Goal: Task Accomplishment & Management: Complete application form

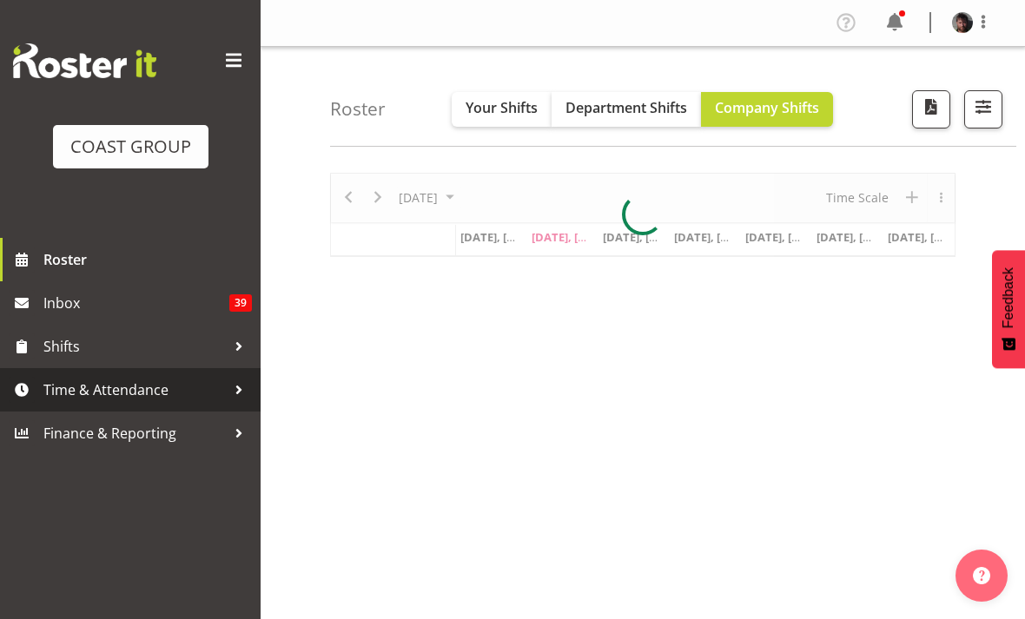
click at [115, 386] on span "Time & Attendance" at bounding box center [134, 390] width 182 height 26
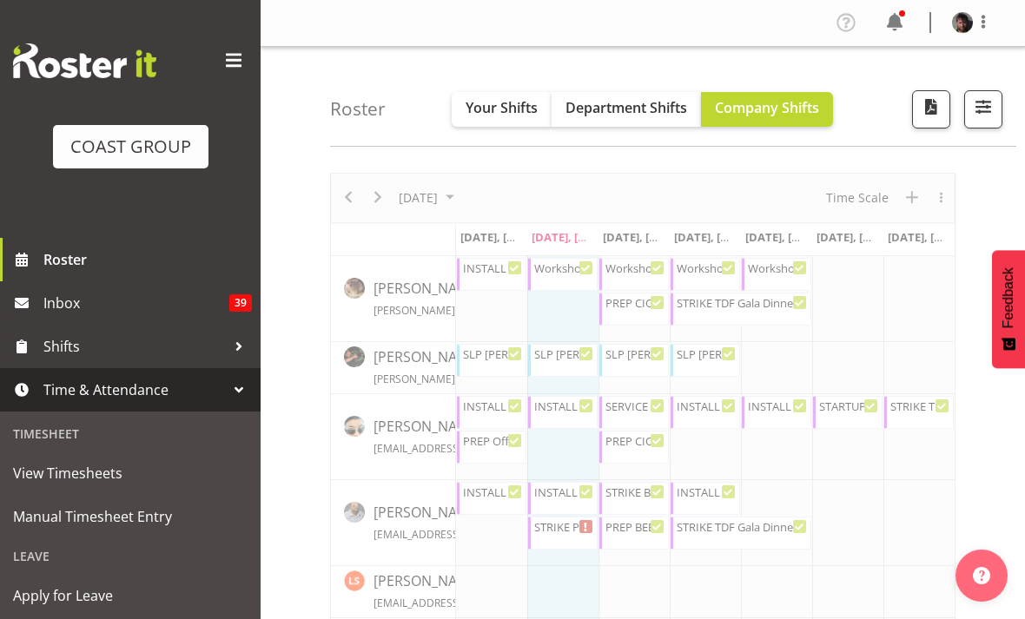
click at [106, 516] on span "Manual Timesheet Entry" at bounding box center [130, 517] width 234 height 26
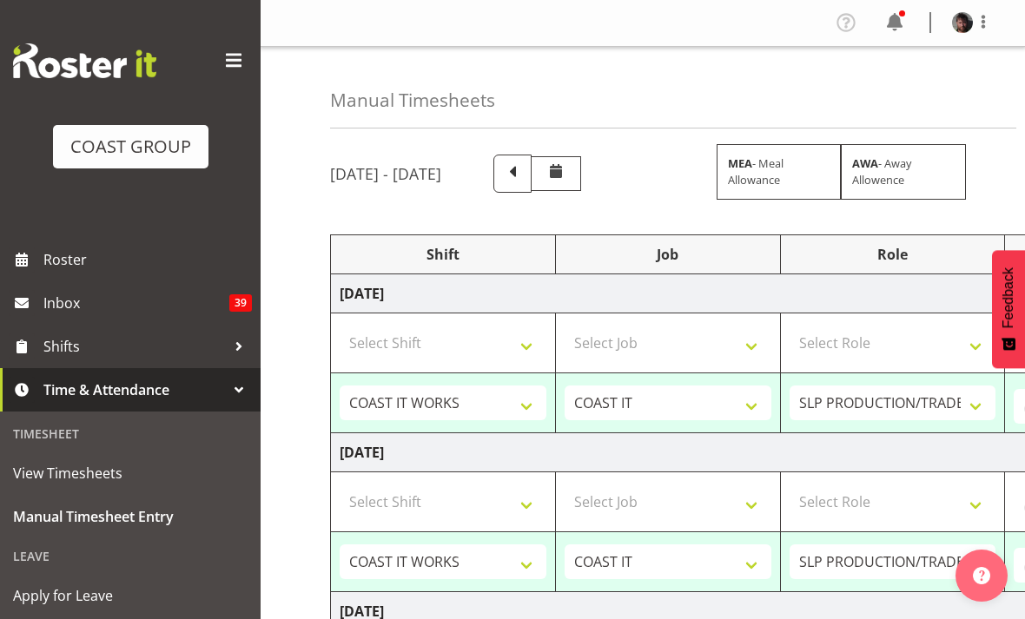
select select "50819"
select select "47"
select select "50819"
select select "47"
select select "50819"
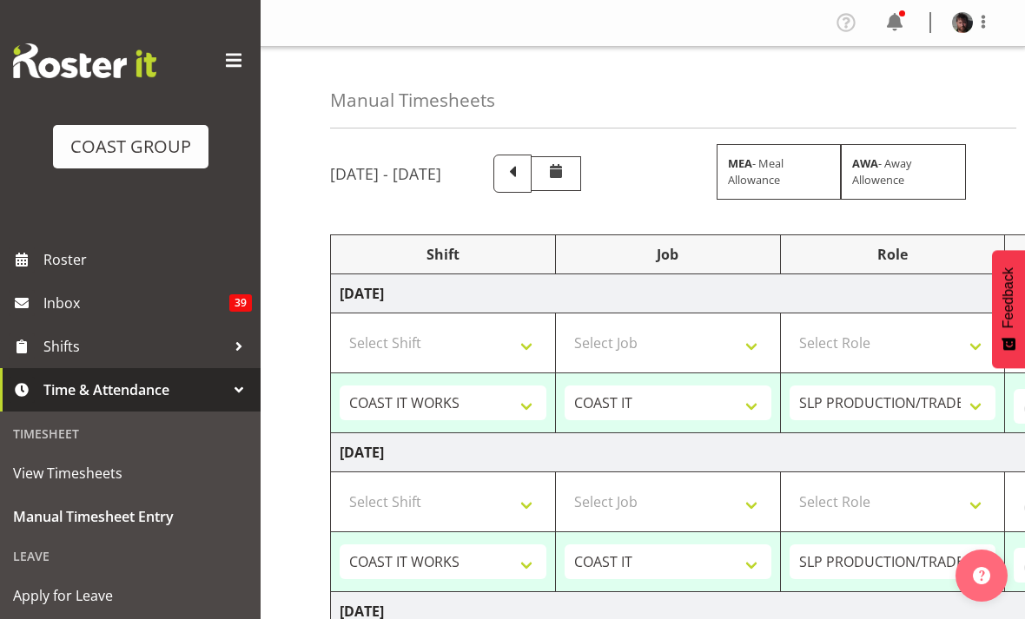
select select "47"
select select "50819"
select select "47"
select select "50819"
select select "47"
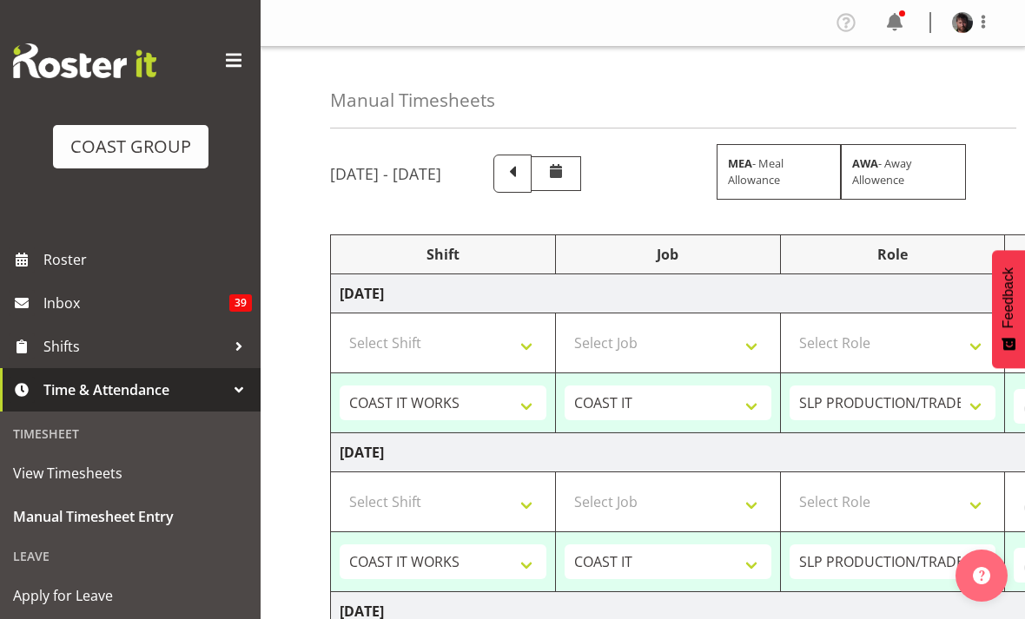
click at [238, 49] on span at bounding box center [234, 61] width 28 height 28
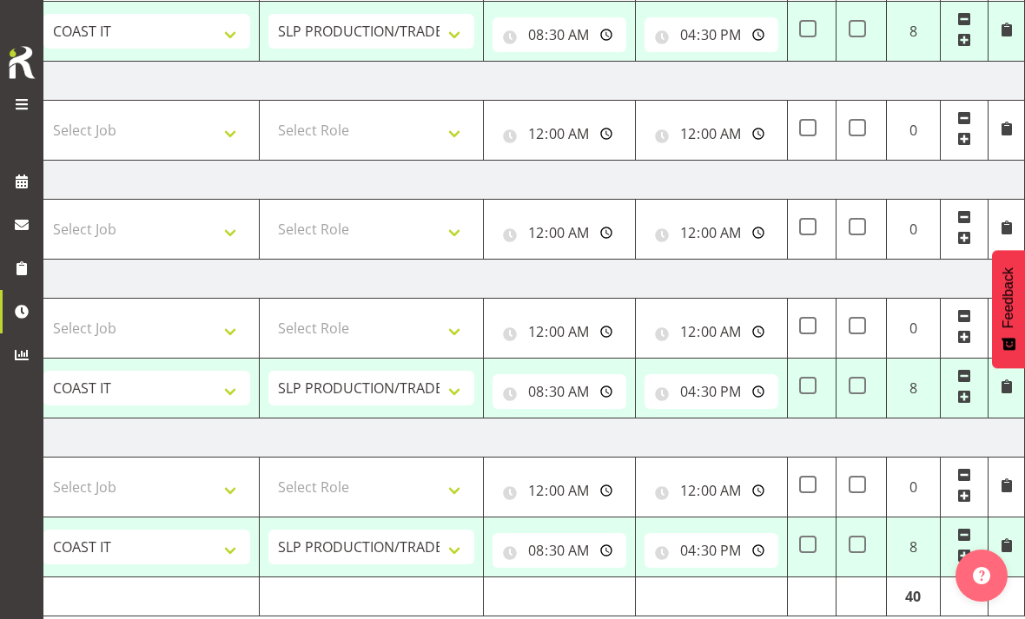
scroll to position [0, 304]
click at [729, 392] on input "16:30:00" at bounding box center [711, 391] width 134 height 35
type input "20:30:00"
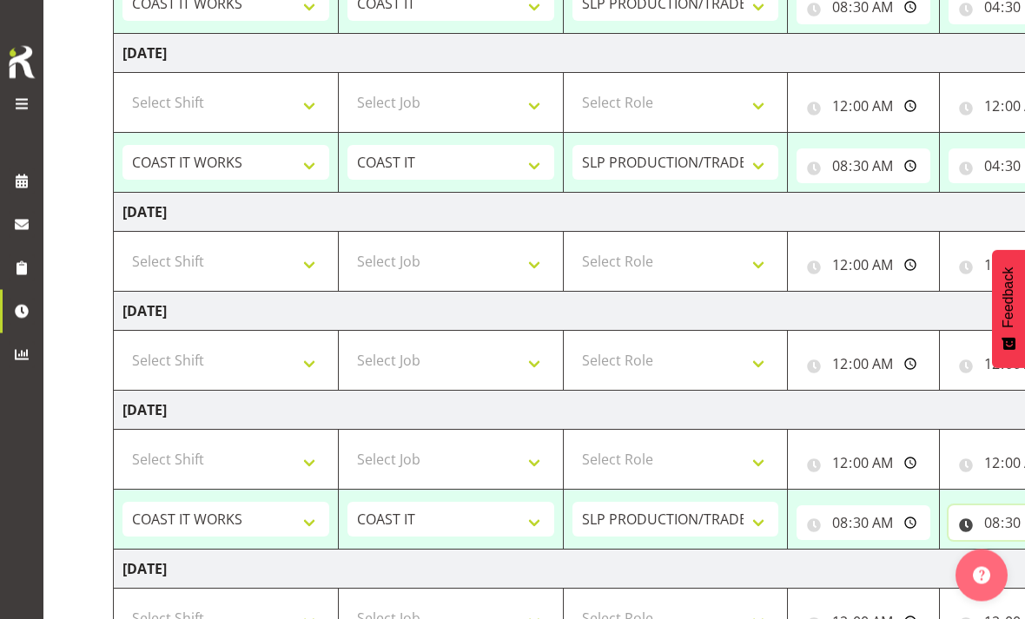
scroll to position [0, 0]
click at [239, 354] on select "Select Shift "Baradene Art Show 2025 @ [GEOGRAPHIC_DATA] on site @ TBC 1 GRS IT…" at bounding box center [225, 361] width 207 height 35
click at [274, 359] on select "Select Shift "Baradene Art Show 2025 @ [GEOGRAPHIC_DATA] on site @ TBC 1 GRS IT…" at bounding box center [225, 360] width 207 height 35
select select "50819"
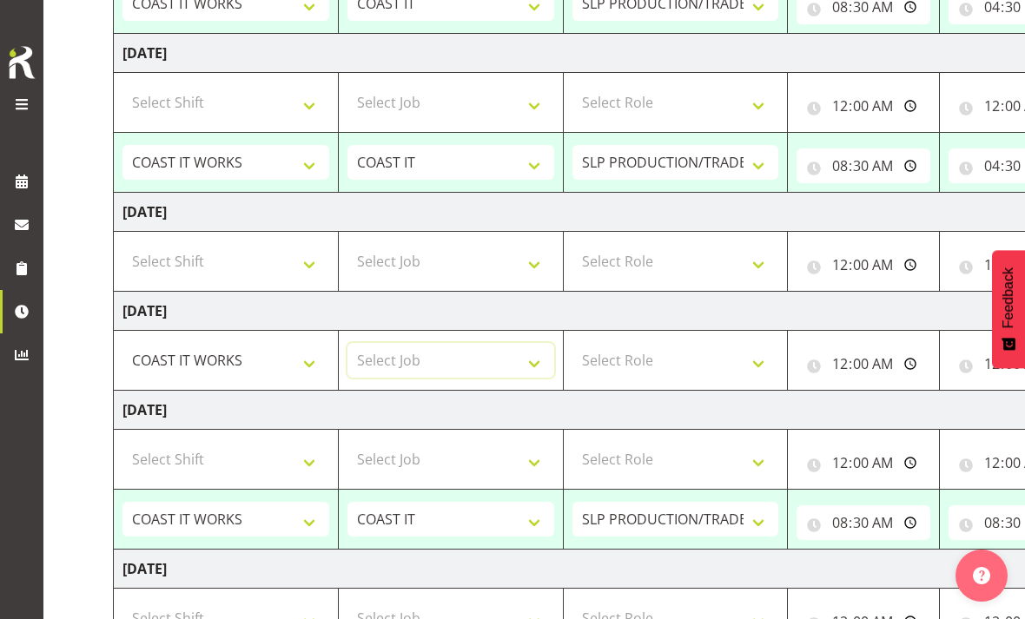
click at [428, 367] on select "Select Job 1 Carlton Events 1 [PERSON_NAME][GEOGRAPHIC_DATA] 1 [PERSON_NAME][GE…" at bounding box center [450, 360] width 207 height 35
select select "47"
click at [681, 355] on select "Select Role SLP PRODUCTION/TRADES MANAGER" at bounding box center [675, 360] width 207 height 35
select select "125"
click at [886, 361] on input "00:00:00" at bounding box center [863, 363] width 134 height 35
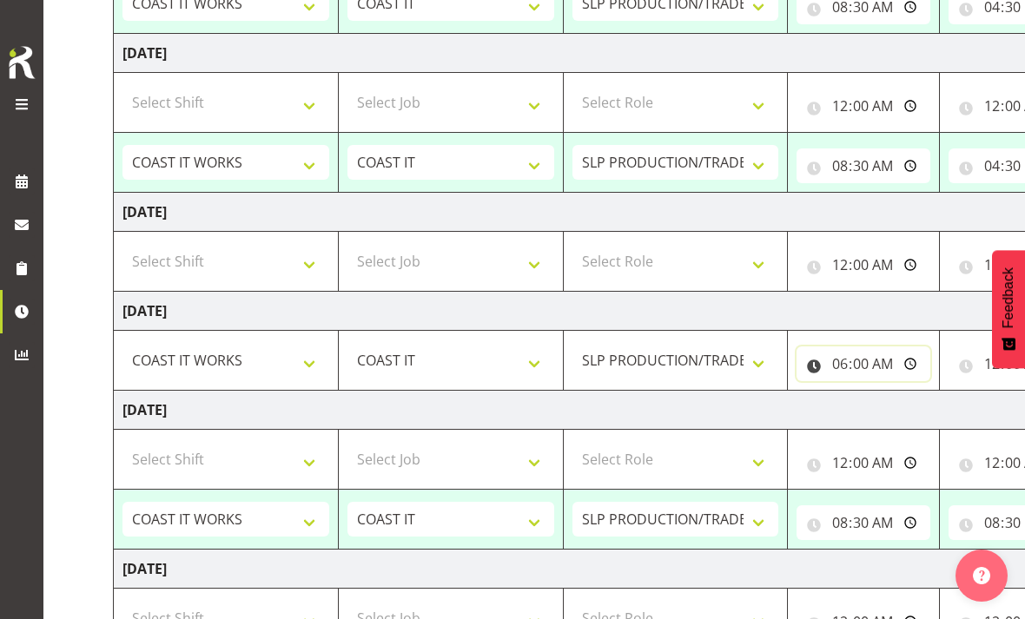
type input "06:00:00"
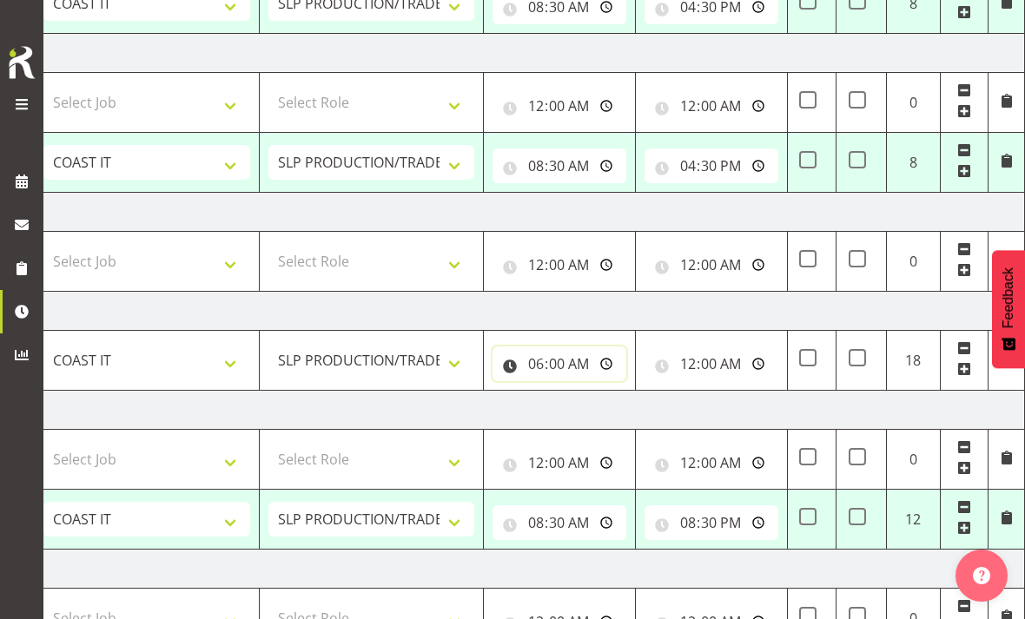
scroll to position [0, 304]
click at [720, 358] on input "00:00:00" at bounding box center [711, 363] width 134 height 35
type input "11:00:00"
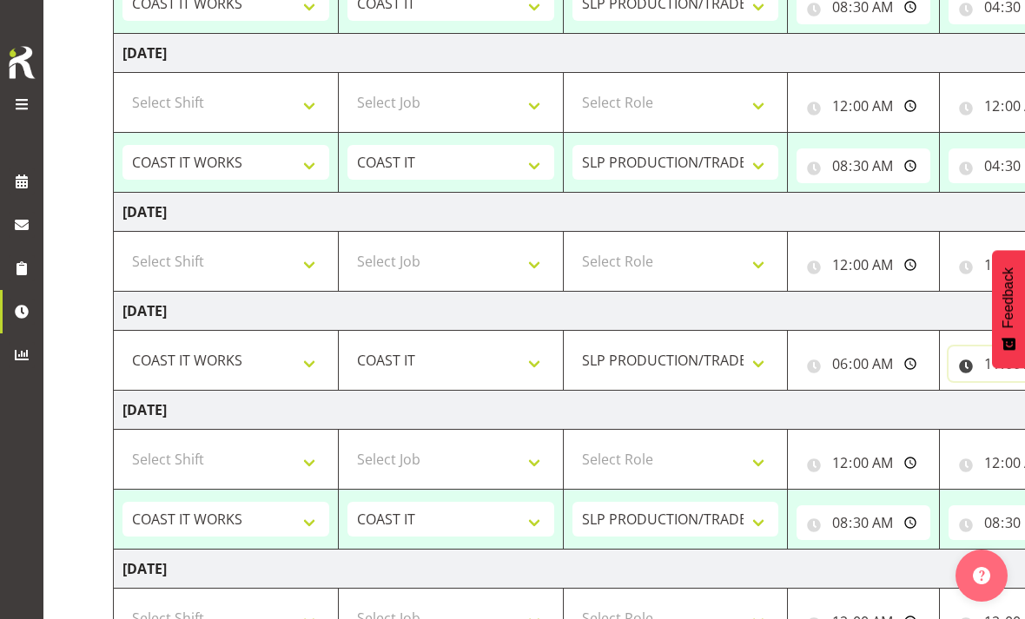
scroll to position [0, 0]
click at [288, 260] on select "Select Shift "Baradene Art Show 2025 @ [GEOGRAPHIC_DATA] on site @ TBC 1 GRS IT…" at bounding box center [225, 261] width 207 height 35
select select "50819"
click at [421, 267] on select "Select Job 1 Carlton Events 1 [PERSON_NAME][GEOGRAPHIC_DATA] 1 [PERSON_NAME][GE…" at bounding box center [450, 261] width 207 height 35
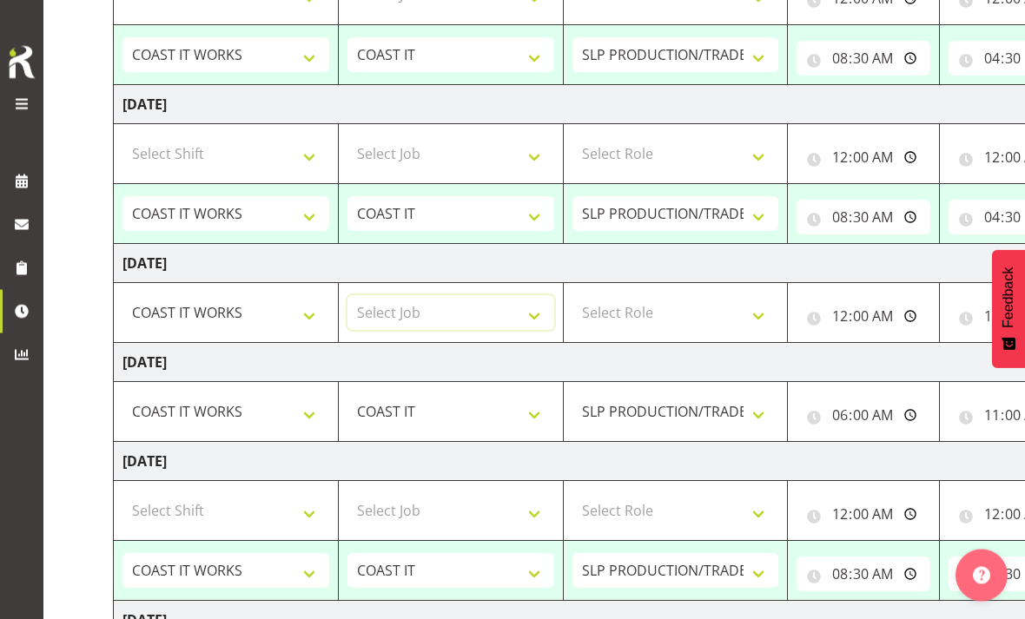
scroll to position [506, 0]
click at [460, 308] on select "Select Job 1 Carlton Events 1 [PERSON_NAME][GEOGRAPHIC_DATA] 1 [PERSON_NAME][GE…" at bounding box center [450, 313] width 207 height 35
select select "47"
click at [663, 313] on select "Select Role SLP PRODUCTION/TRADES MANAGER" at bounding box center [675, 313] width 207 height 35
select select "125"
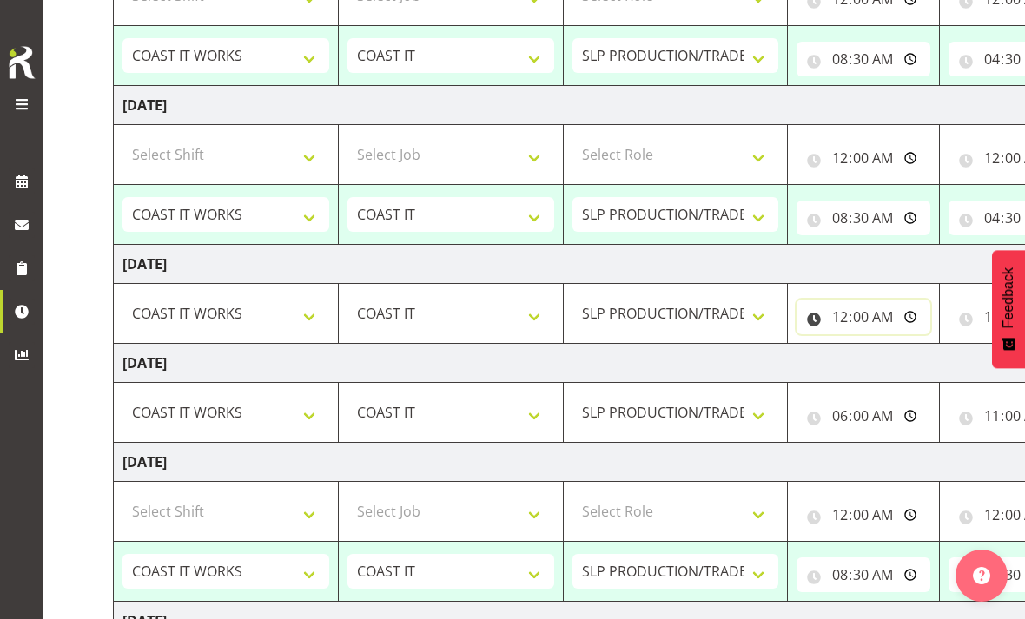
click at [890, 310] on input "00:00:00" at bounding box center [863, 317] width 134 height 35
type input "08:00:00"
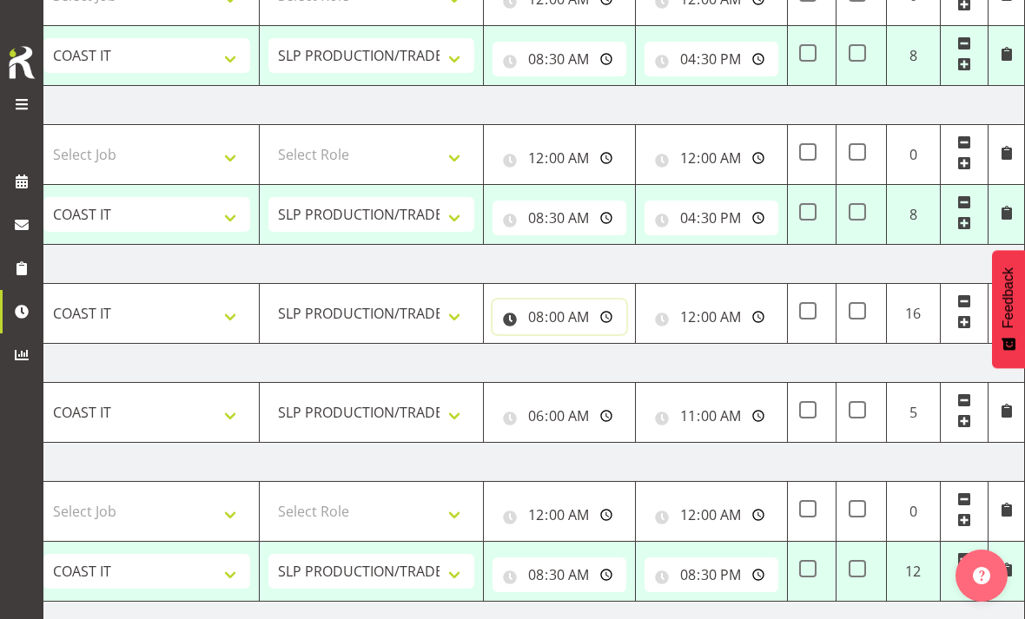
scroll to position [0, 304]
click at [716, 312] on input "00:00:00" at bounding box center [711, 317] width 134 height 35
type input "13:00:00"
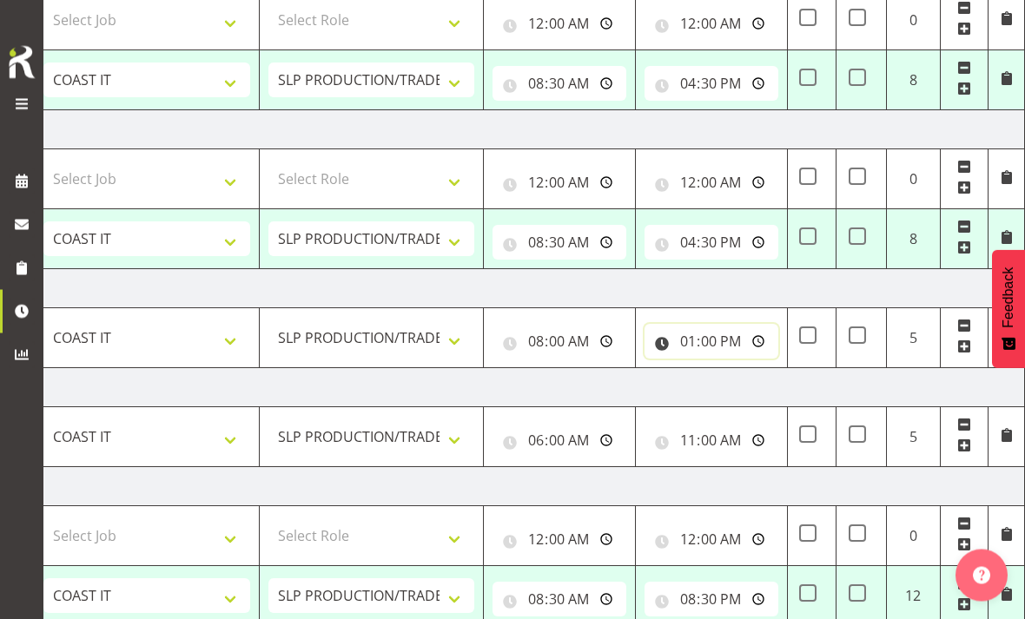
scroll to position [547, 0]
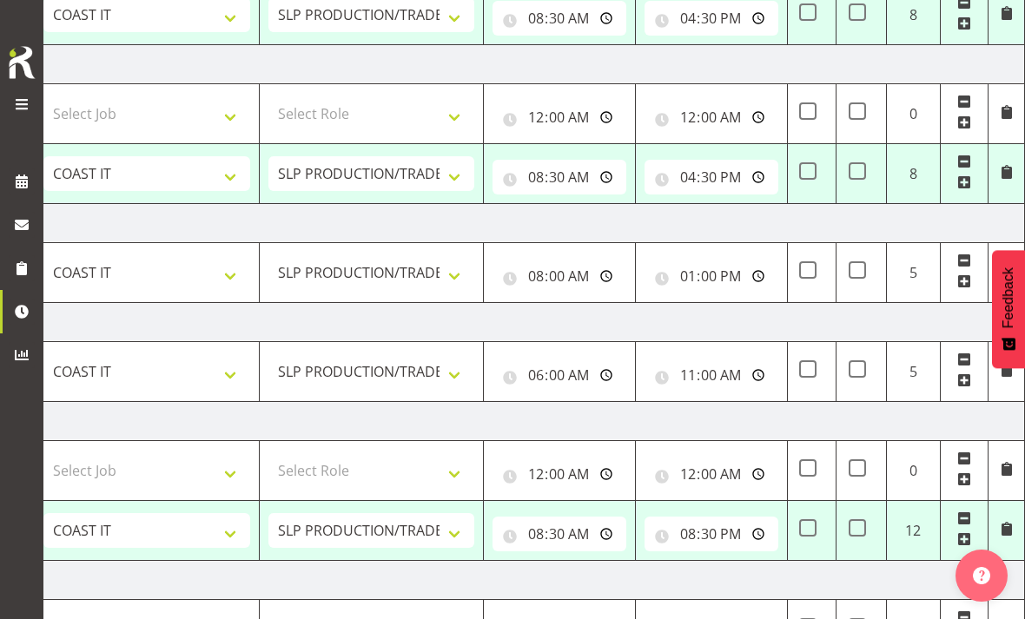
click at [863, 269] on span at bounding box center [856, 269] width 17 height 17
click at [860, 269] on input "checkbox" at bounding box center [853, 270] width 11 height 11
checkbox input "true"
click at [862, 162] on span at bounding box center [856, 170] width 17 height 17
click at [860, 166] on input "checkbox" at bounding box center [853, 171] width 11 height 11
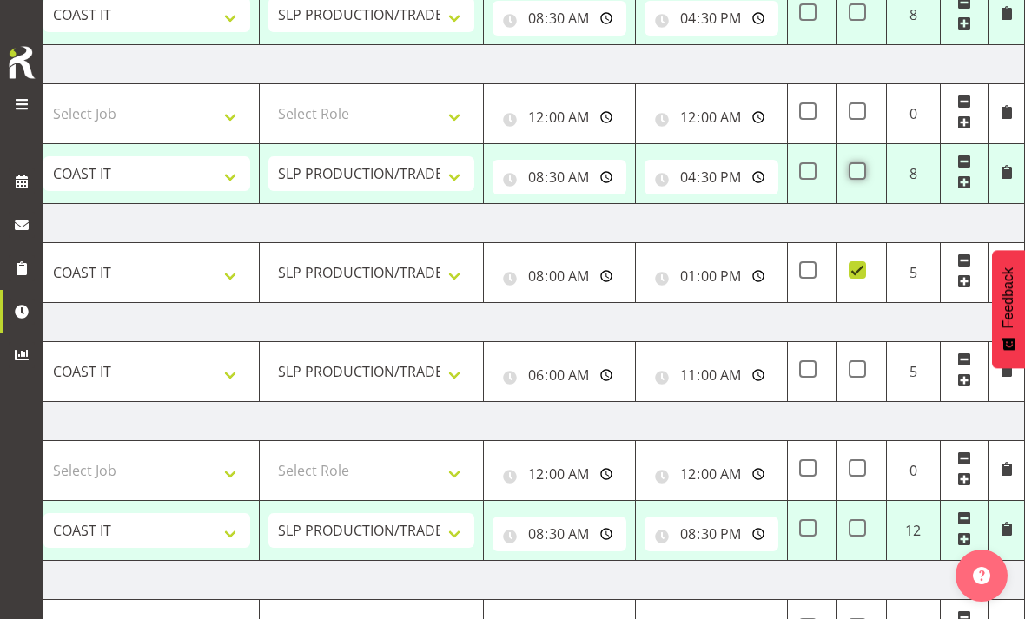
checkbox input "true"
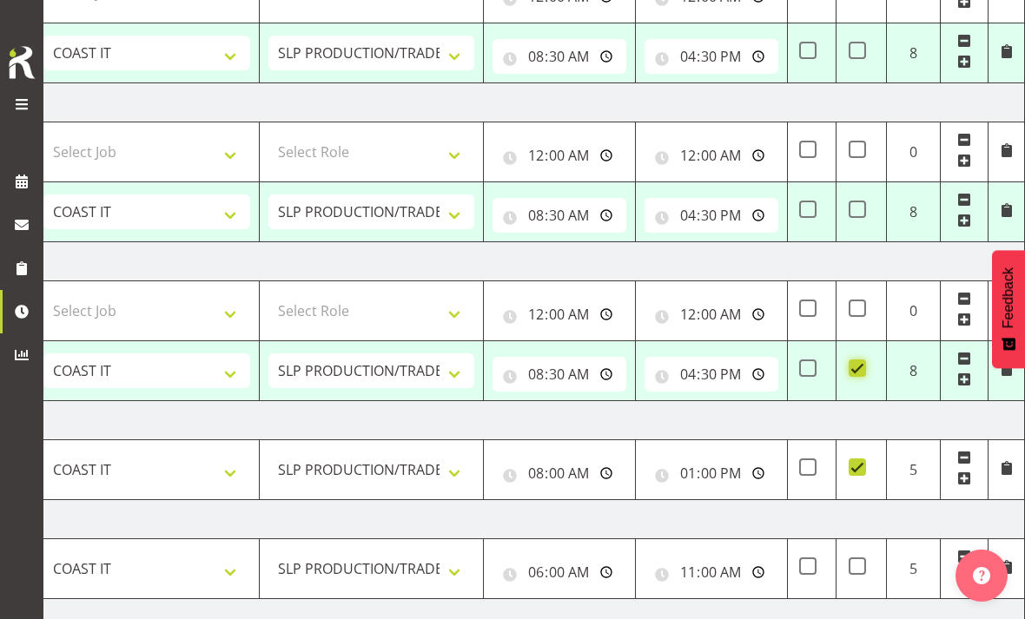
scroll to position [346, 0]
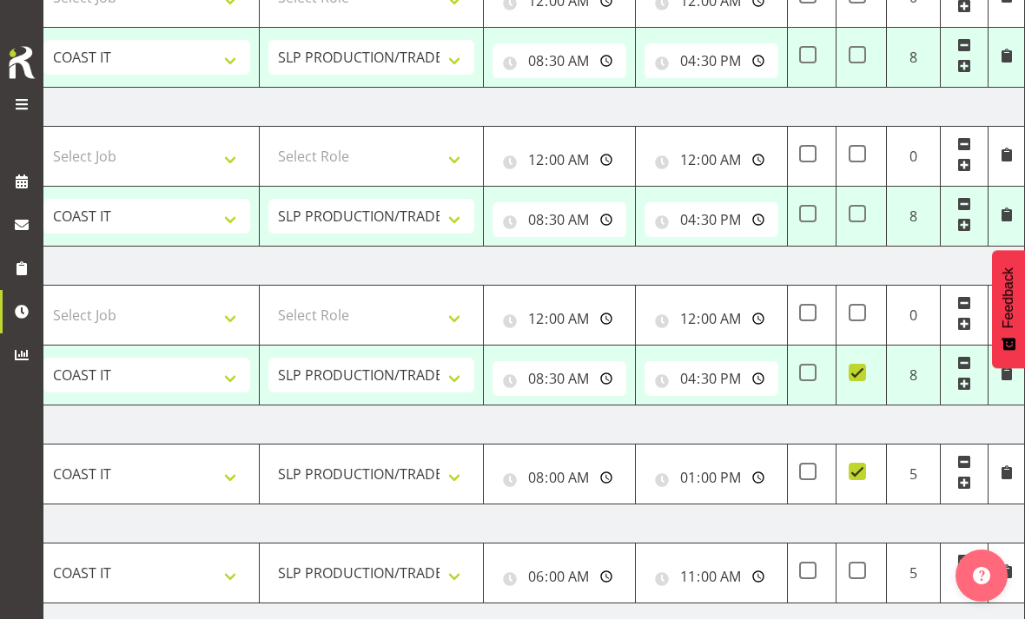
click at [865, 212] on span at bounding box center [856, 213] width 17 height 17
click at [860, 212] on input "checkbox" at bounding box center [853, 213] width 11 height 11
checkbox input "true"
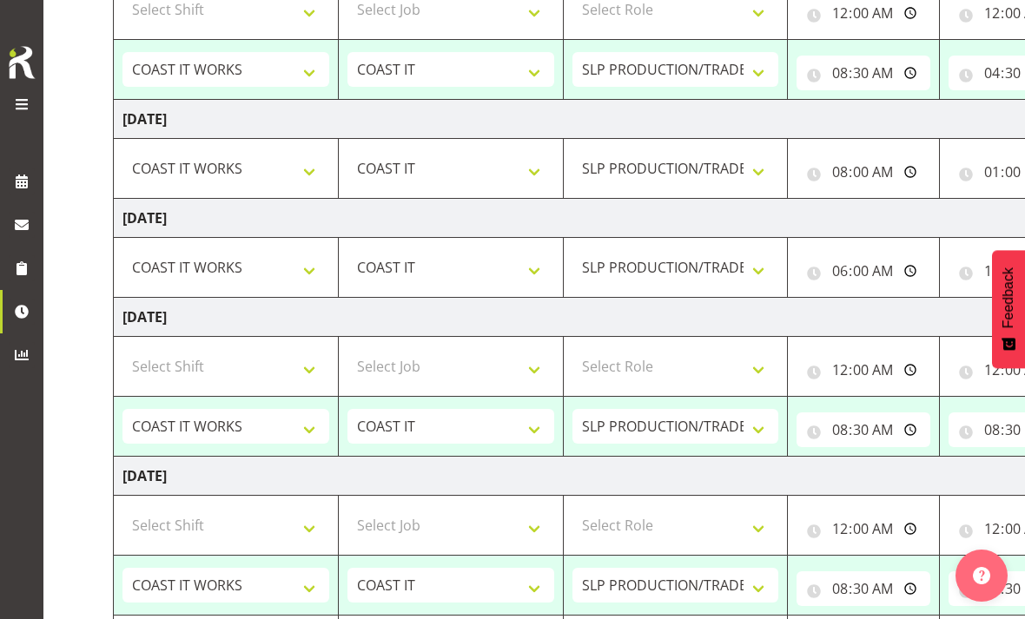
scroll to position [689, 0]
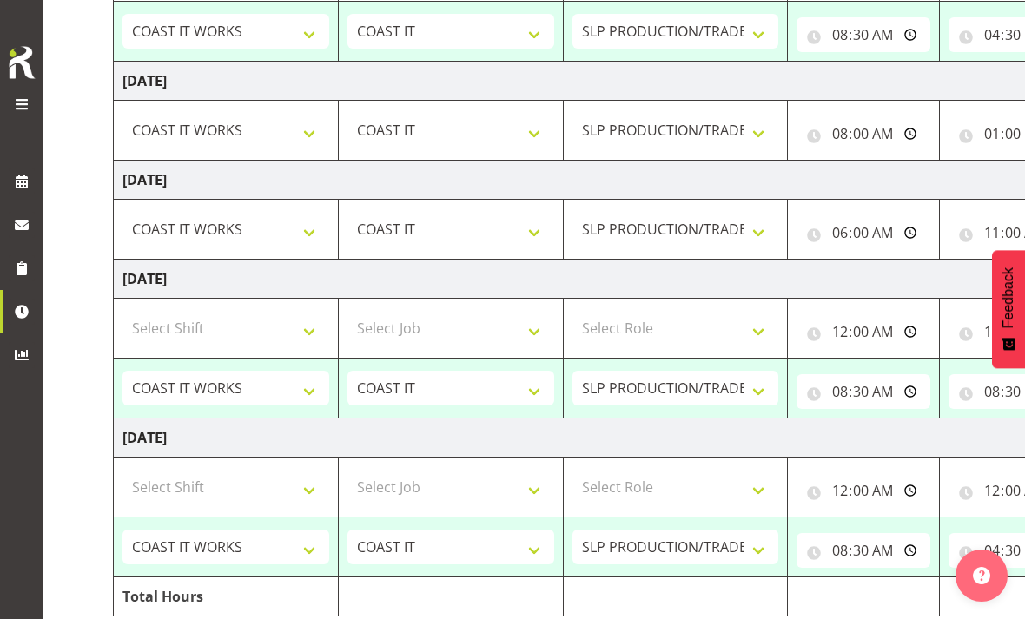
select select "50819"
select select "47"
type input "08:30:00"
type input "16:30:00"
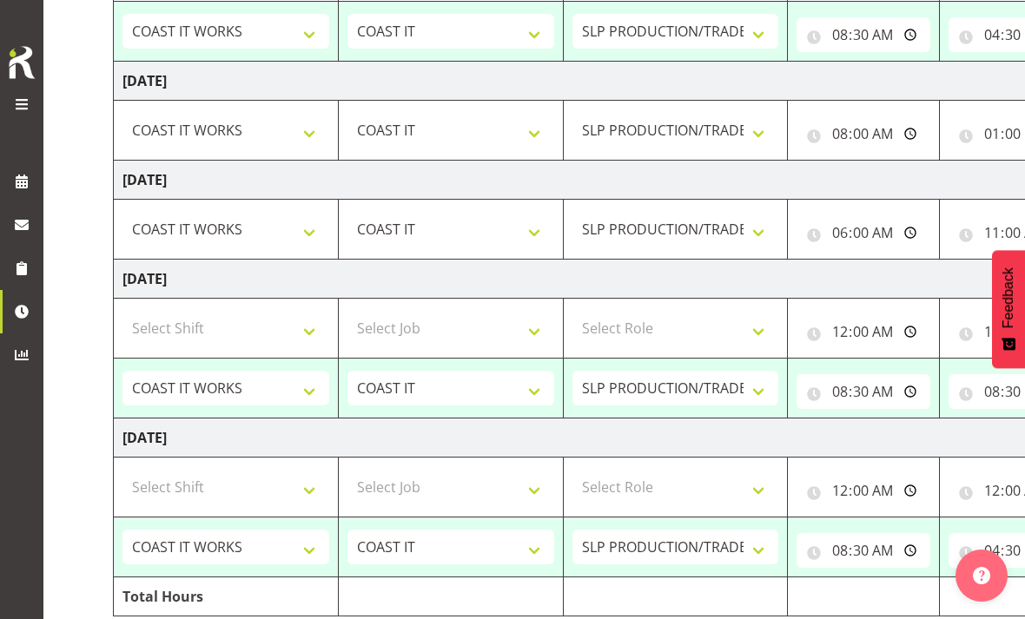
select select "50819"
select select "47"
type input "08:30:00"
type input "16:30:00"
checkbox input "true"
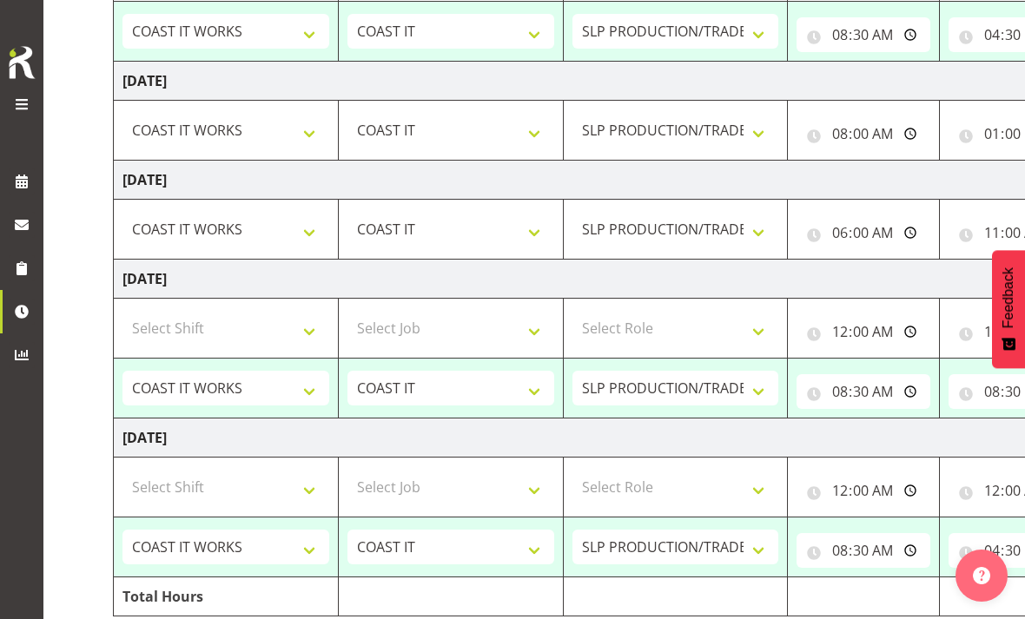
select select "50819"
select select "47"
type input "08:30:00"
type input "16:30:00"
checkbox input "true"
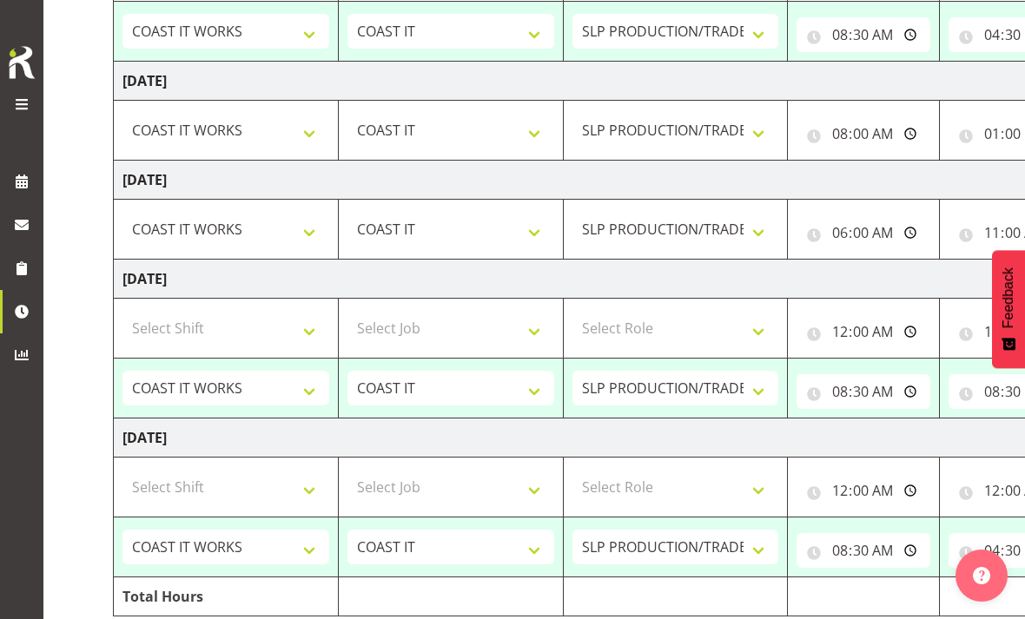
select select "50819"
select select "47"
type input "08:30:00"
type input "20:30:00"
select select "50819"
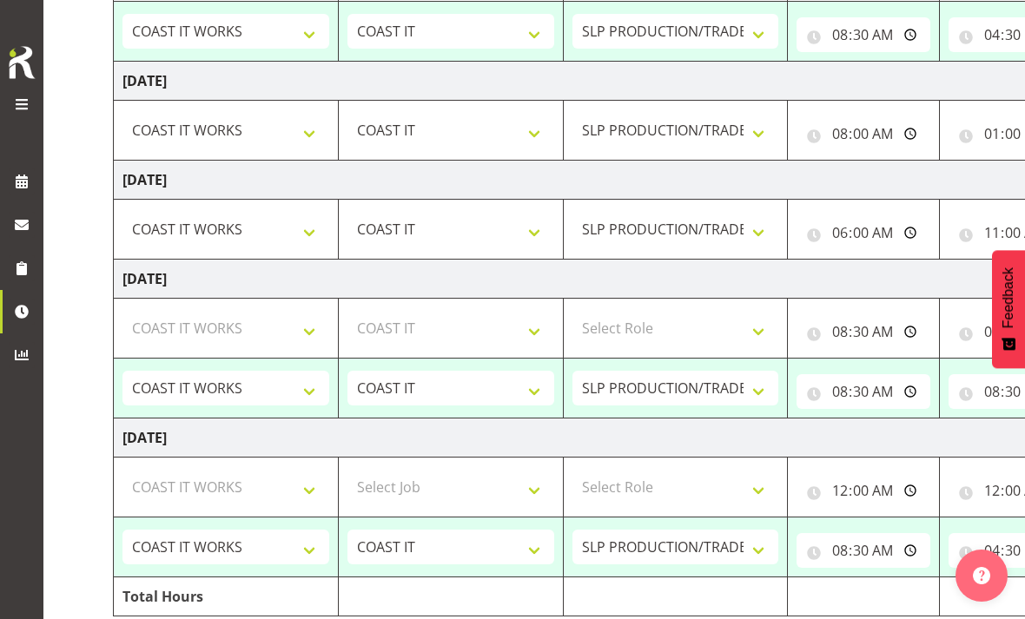
select select "47"
type input "08:30:00"
type input "16:30:00"
select select "50819"
select select "47"
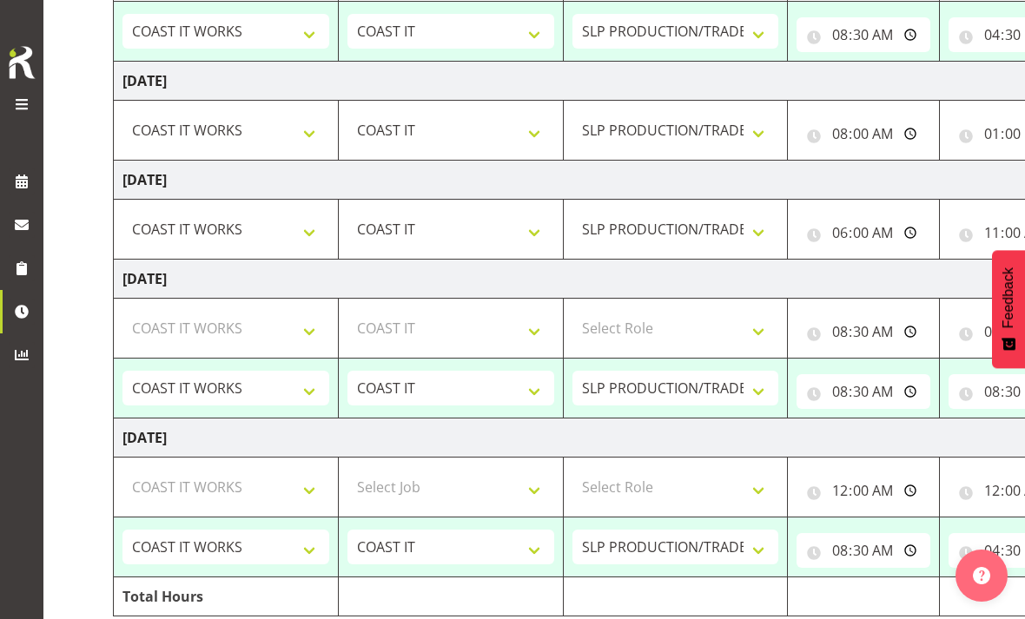
select select "50819"
select select "47"
select select "50819"
select select "47"
select select "50819"
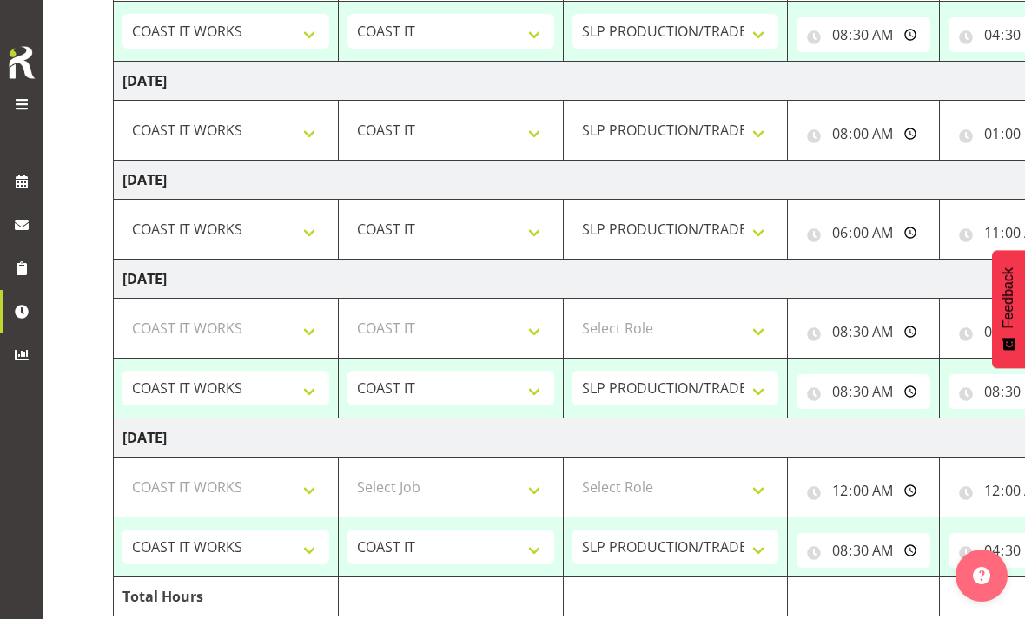
select select "47"
select select "50819"
select select "47"
select select "50819"
select select "47"
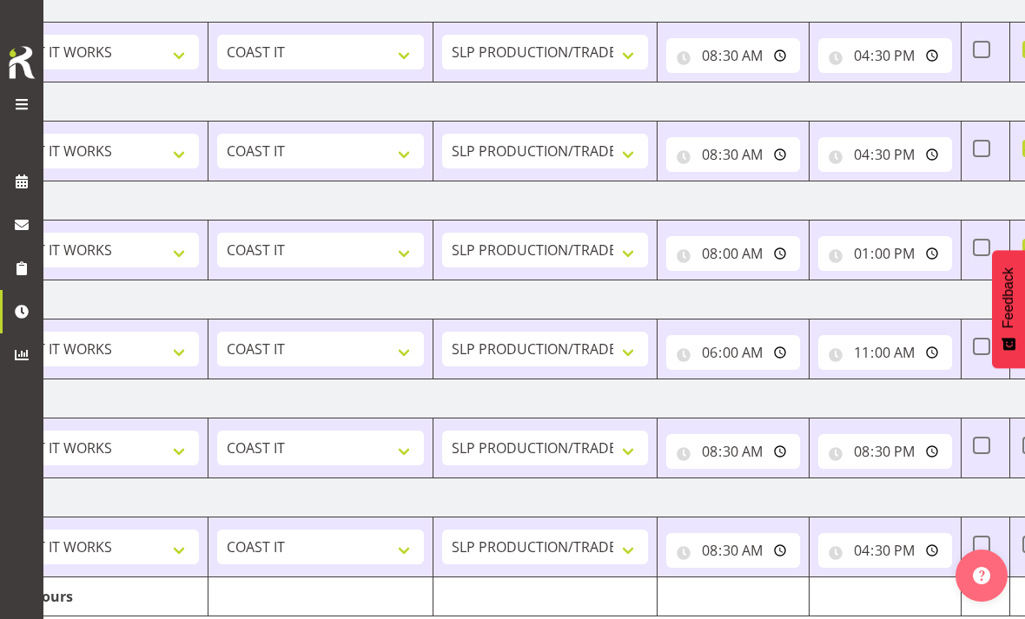
scroll to position [0, 132]
click at [750, 146] on input "08:30:00" at bounding box center [731, 154] width 134 height 35
type input "07:30:00"
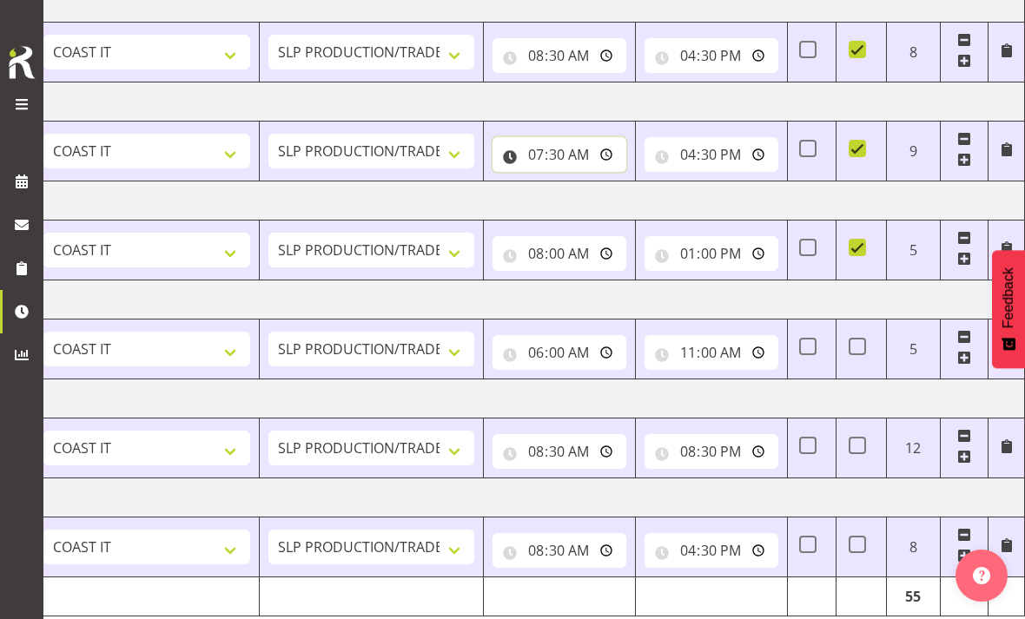
scroll to position [0, 304]
click at [728, 144] on input "16:30:00" at bounding box center [711, 154] width 134 height 35
type input "23:00:00"
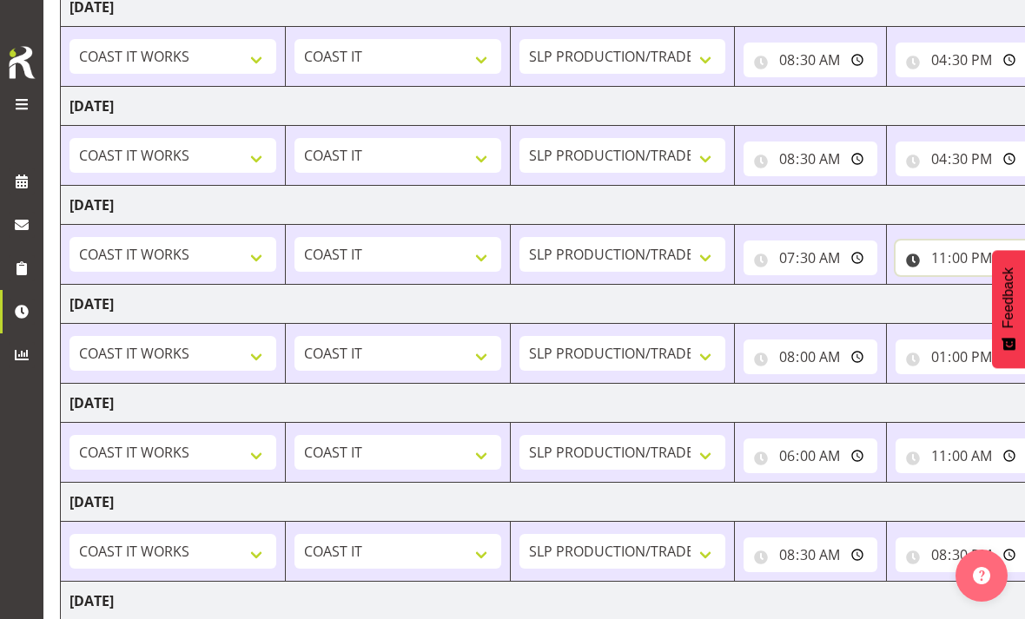
scroll to position [0, 62]
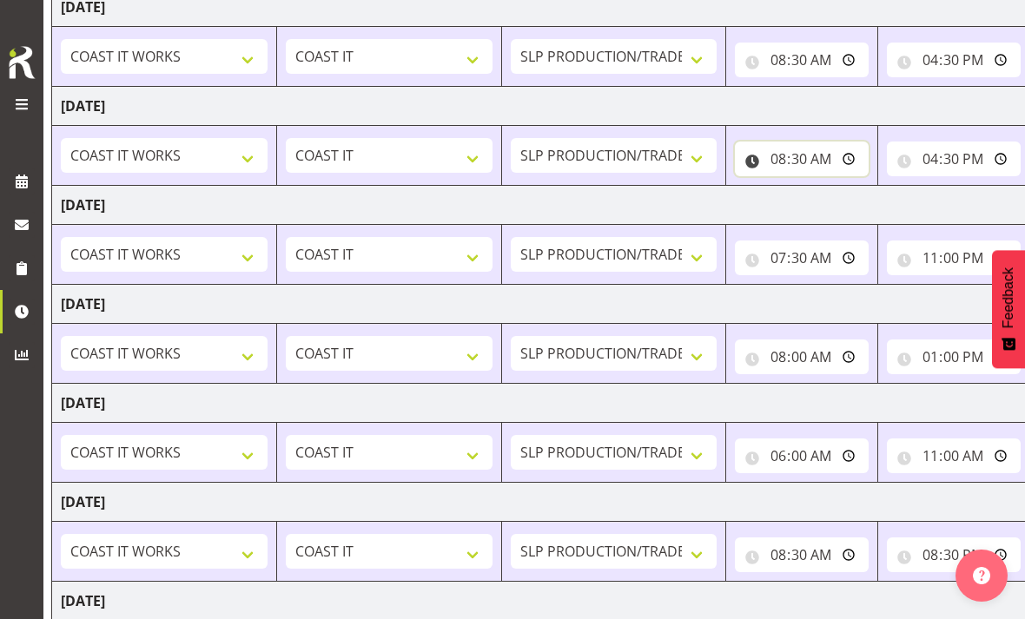
click at [821, 148] on input "08:30:00" at bounding box center [802, 159] width 134 height 35
type input "07:30:00"
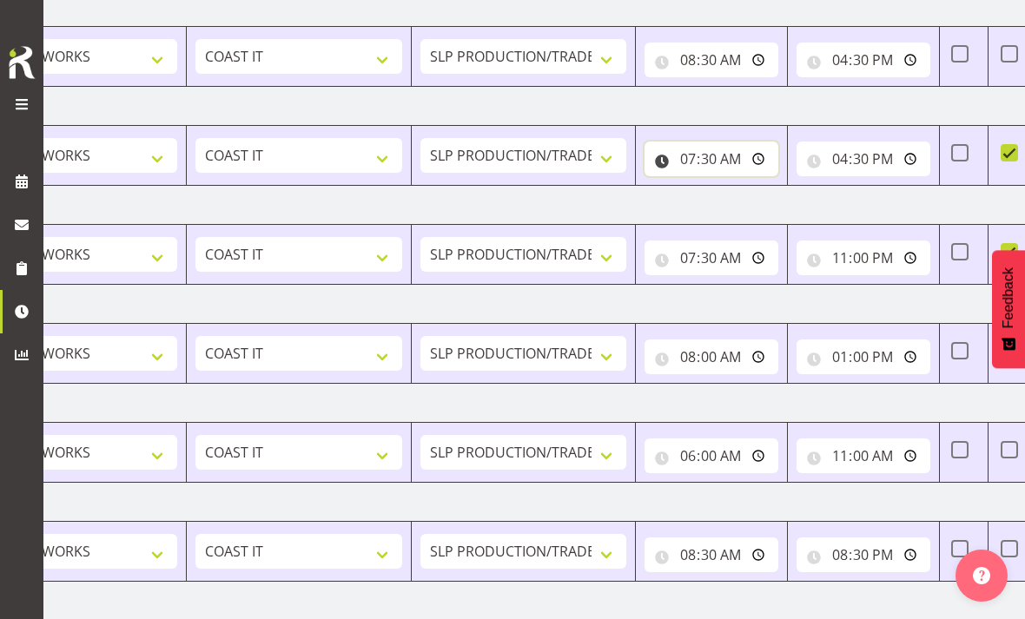
scroll to position [0, 159]
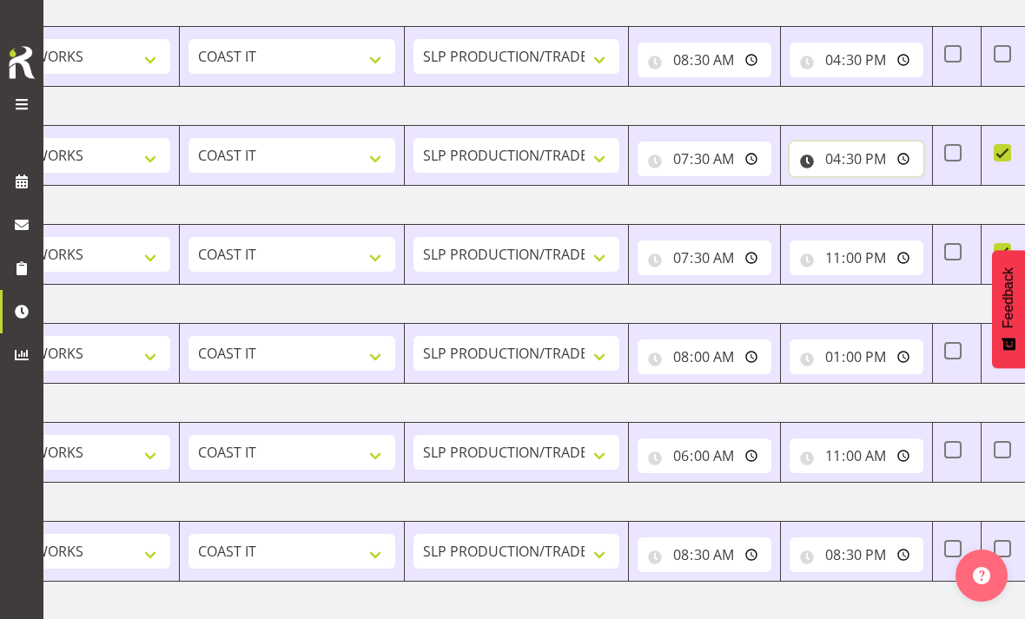
click at [873, 149] on input "16:30:00" at bounding box center [856, 159] width 134 height 35
type input "20:00:00"
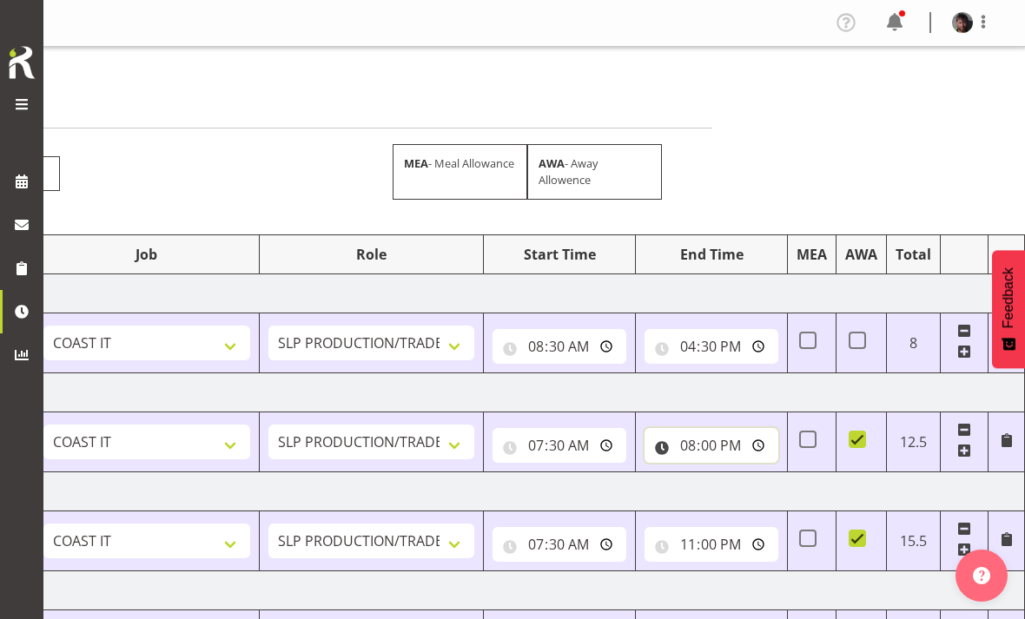
scroll to position [0, 304]
click at [721, 345] on input "16:30:00" at bounding box center [711, 346] width 134 height 35
type input "17:30:00"
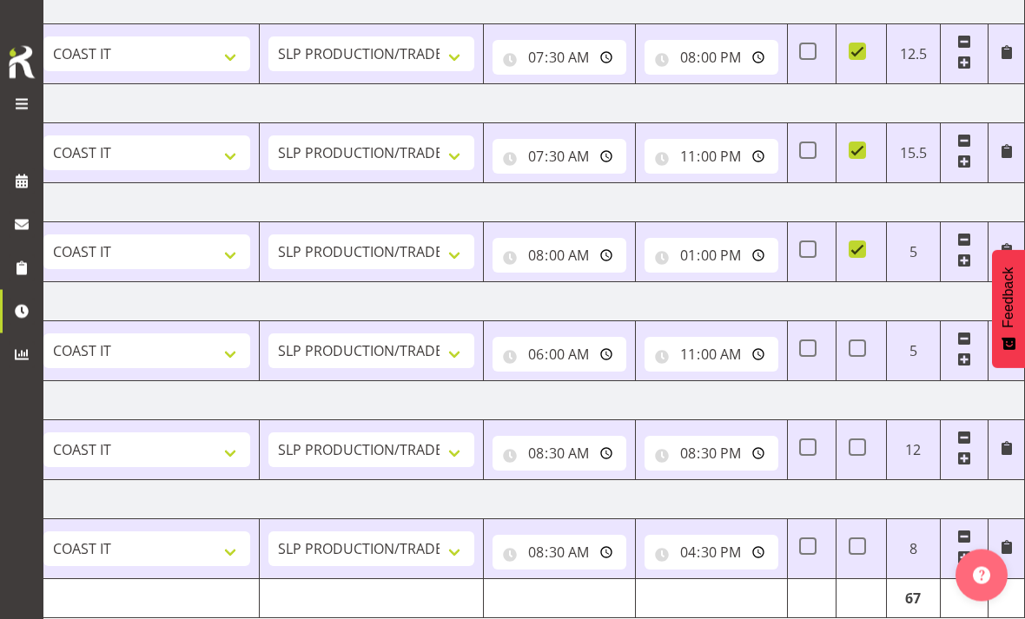
scroll to position [390, 0]
